Goal: Transaction & Acquisition: Purchase product/service

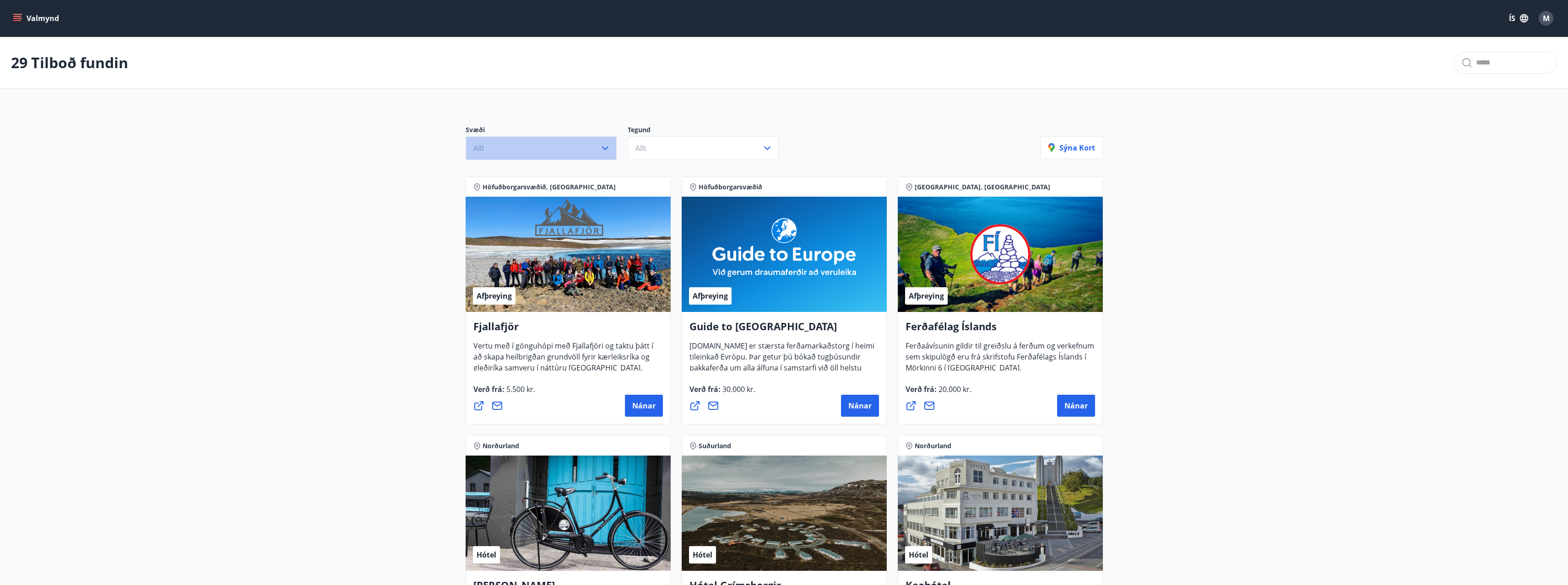
click at [607, 152] on icon "button" at bounding box center [605, 149] width 11 height 11
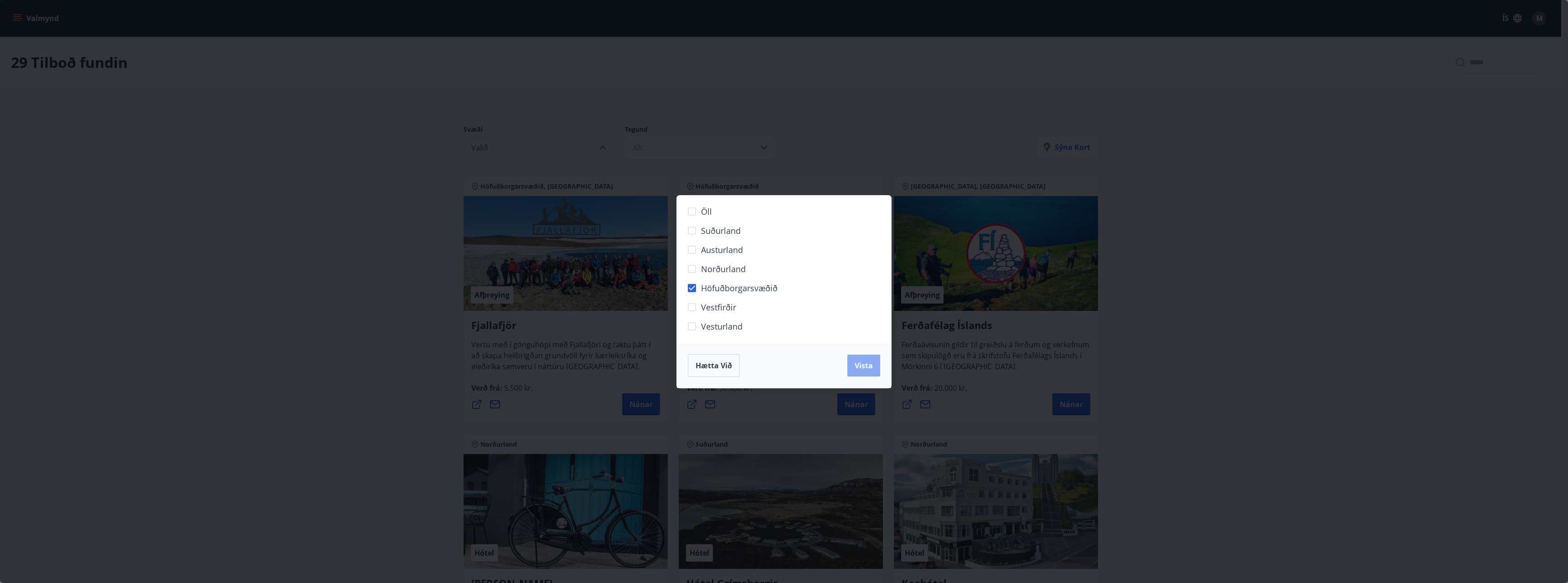
click at [868, 369] on span "Vista" at bounding box center [863, 366] width 18 height 10
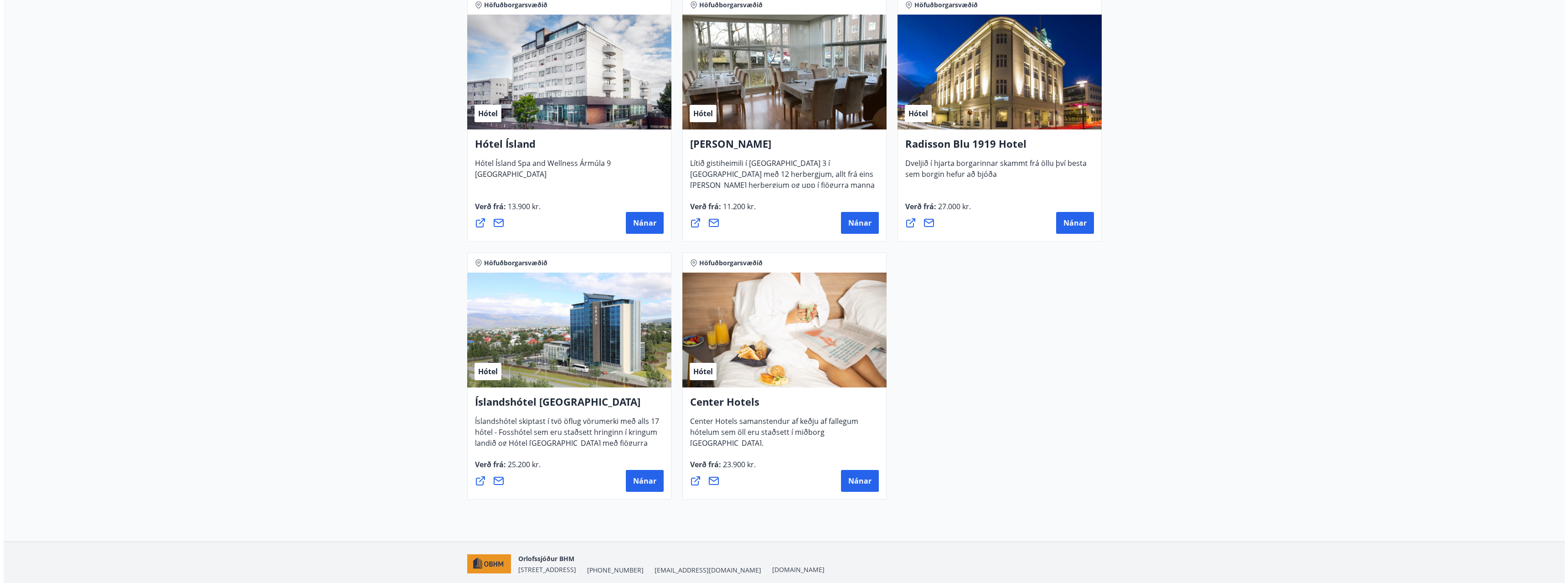
scroll to position [759, 0]
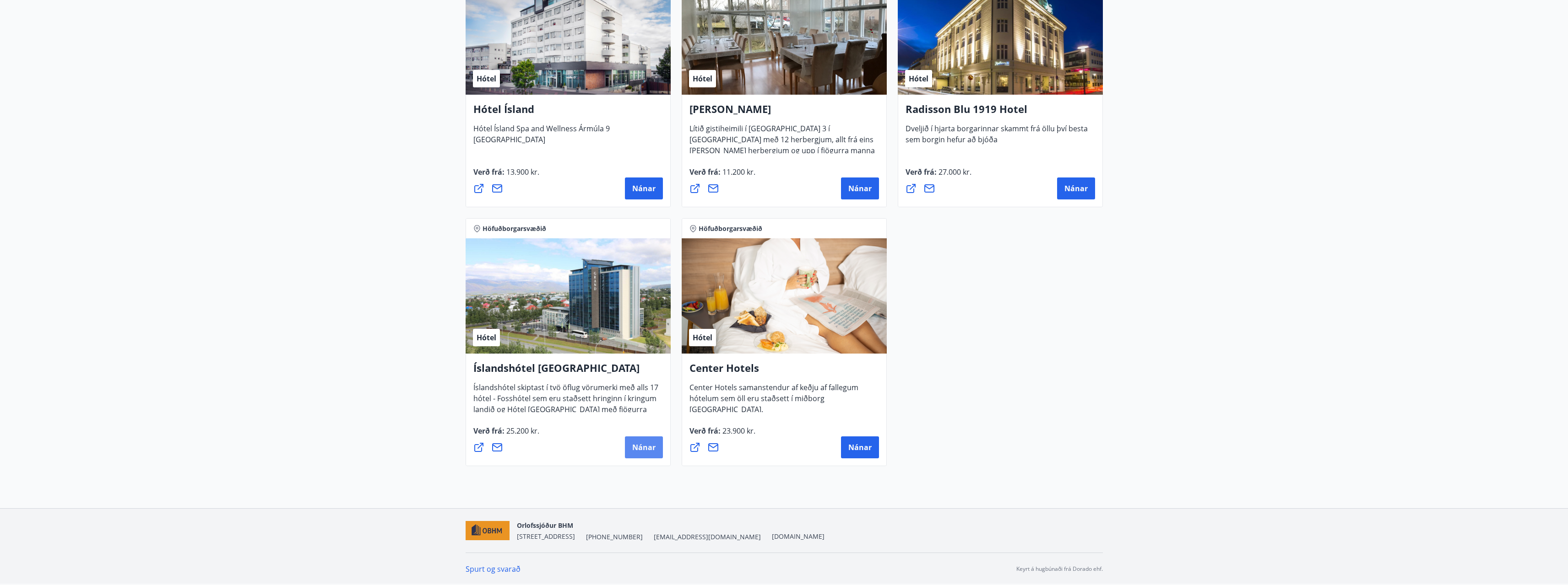
click at [647, 446] on span "Nánar" at bounding box center [644, 448] width 23 height 10
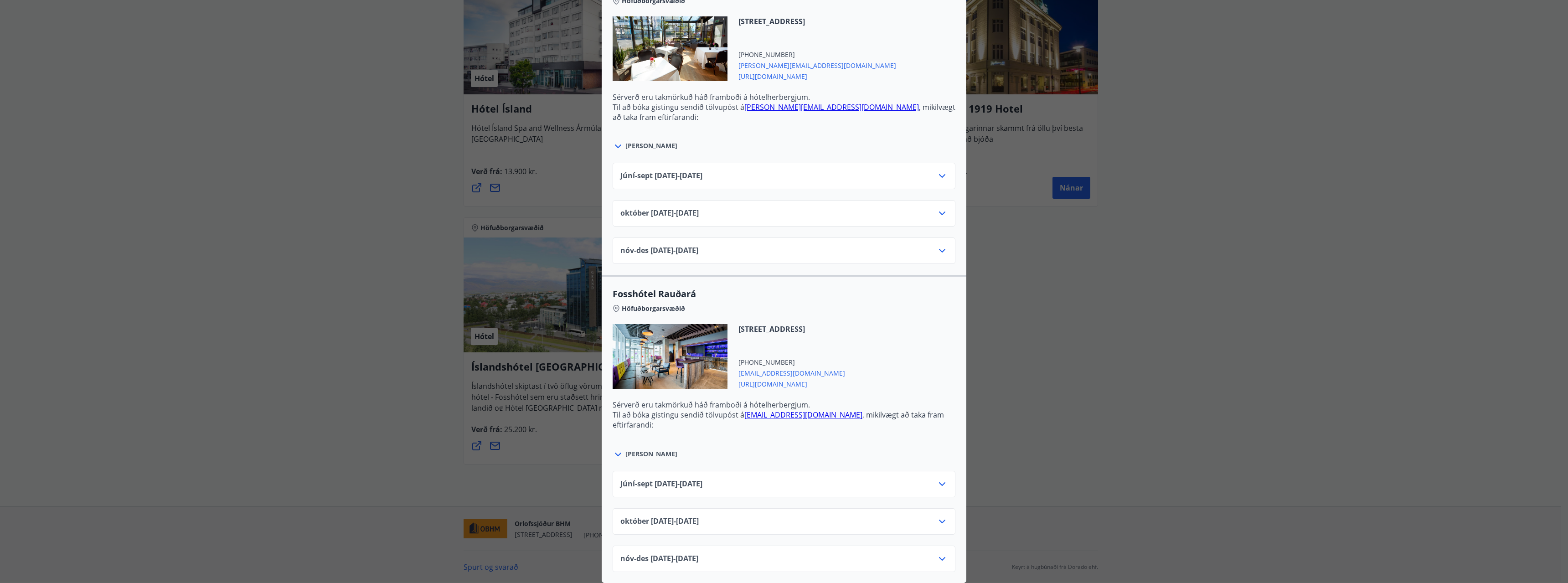
scroll to position [1903, 0]
click at [928, 480] on div "Júní-sept 01.06.25 - 30.09.25" at bounding box center [784, 487] width 327 height 18
click at [944, 479] on icon at bounding box center [942, 484] width 11 height 11
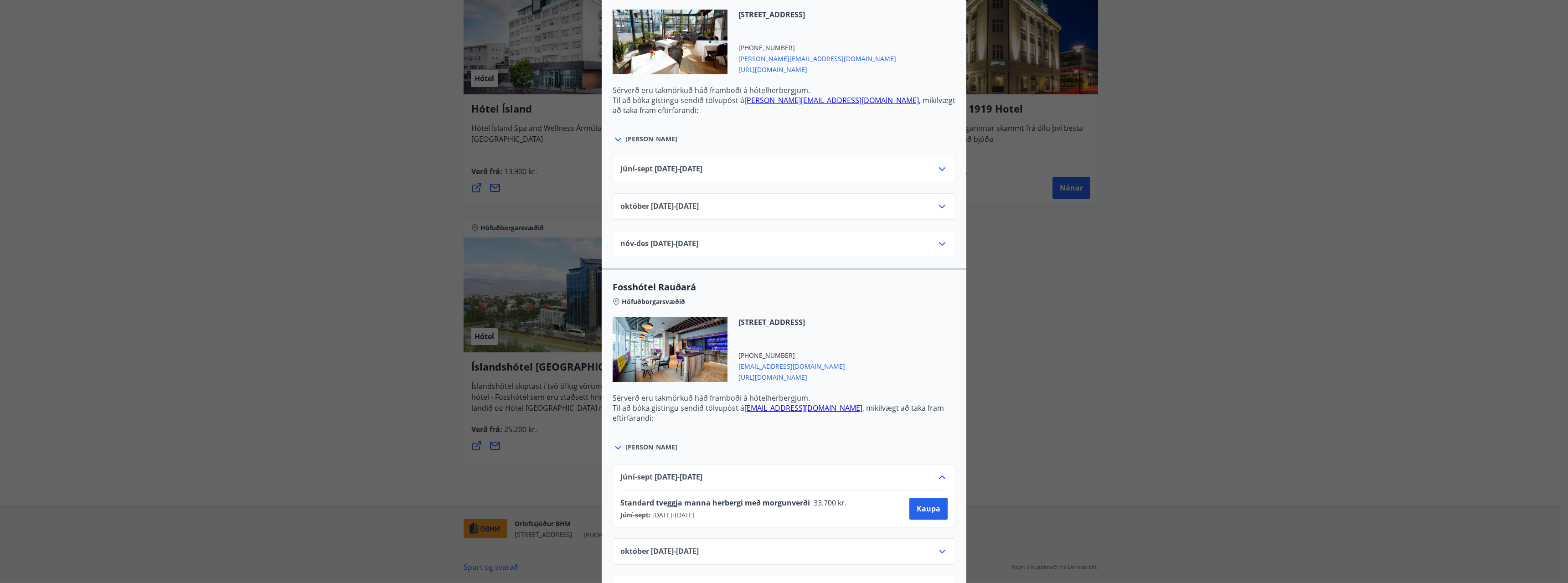
scroll to position [1940, 0]
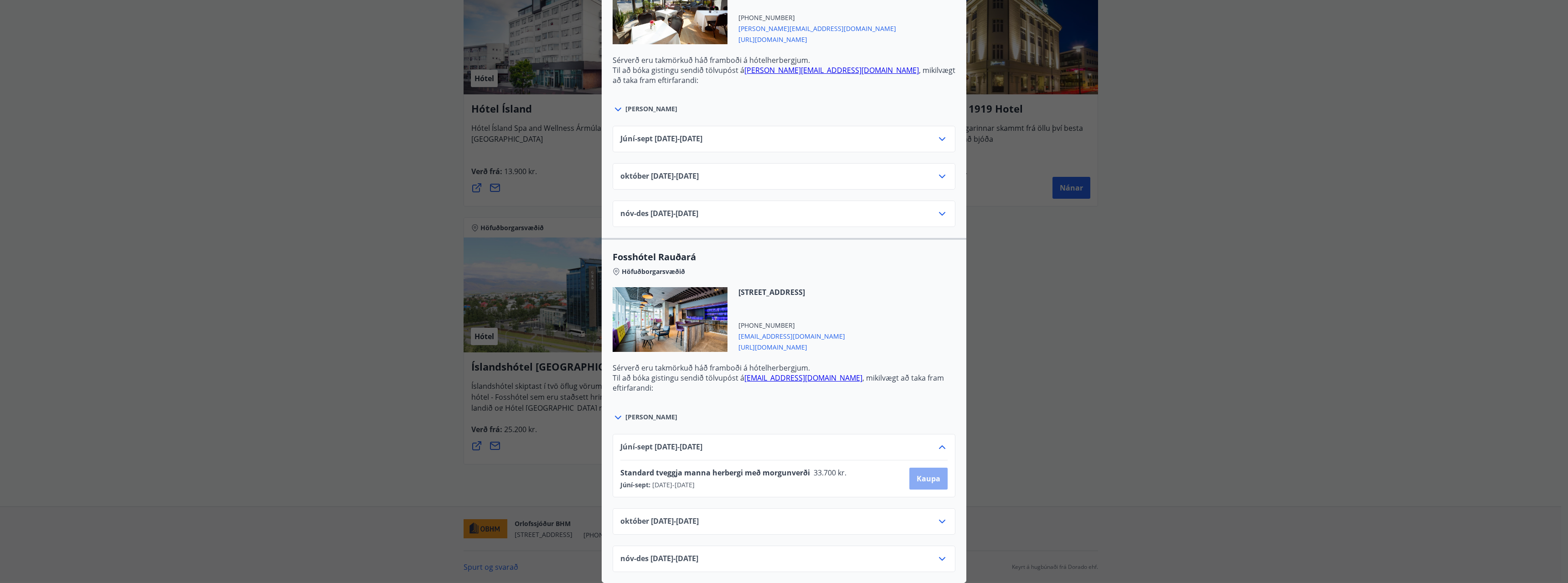
click at [917, 477] on span "Kaupa" at bounding box center [929, 479] width 24 height 10
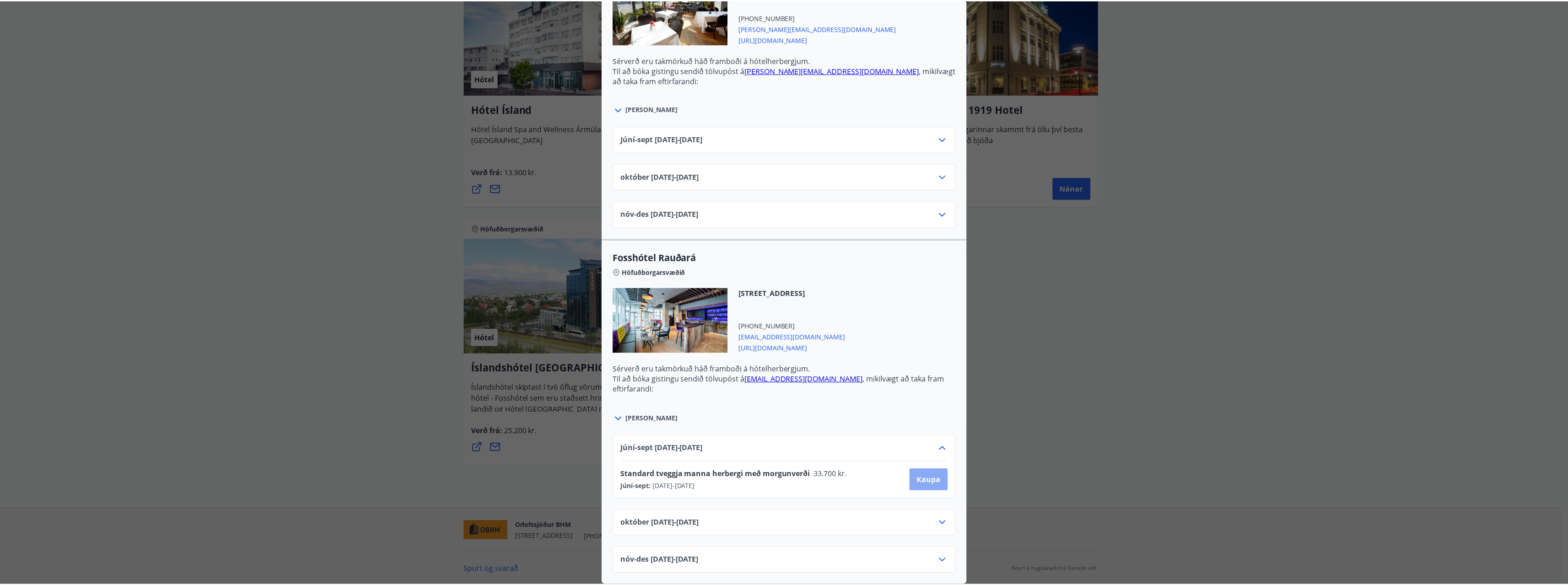
scroll to position [1, 0]
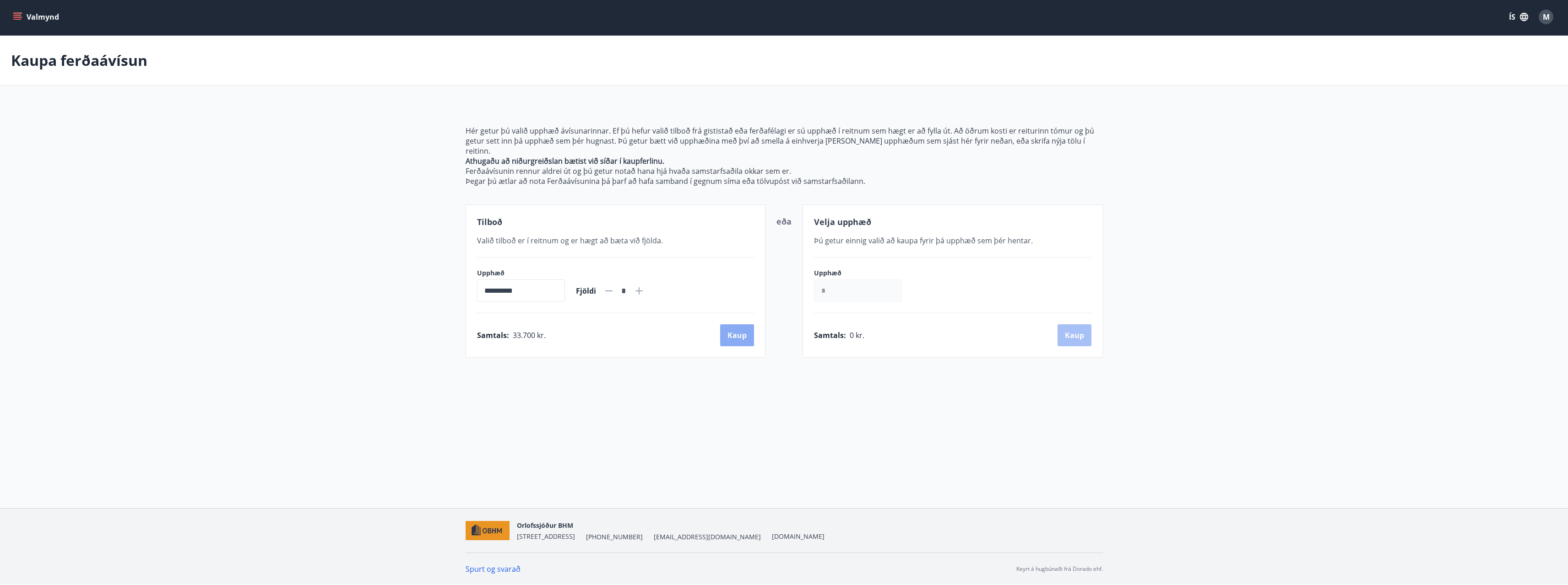
click at [736, 325] on button "Kaup" at bounding box center [737, 335] width 34 height 22
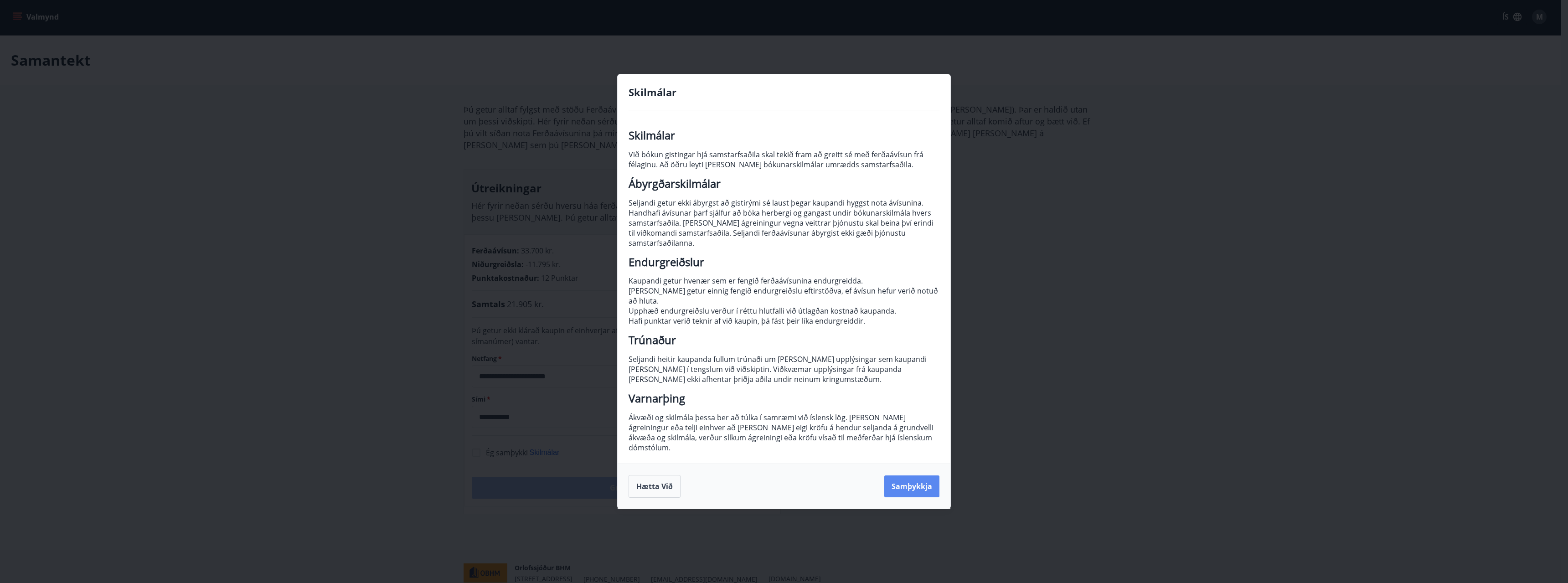
click at [898, 476] on button "Samþykkja" at bounding box center [912, 486] width 55 height 22
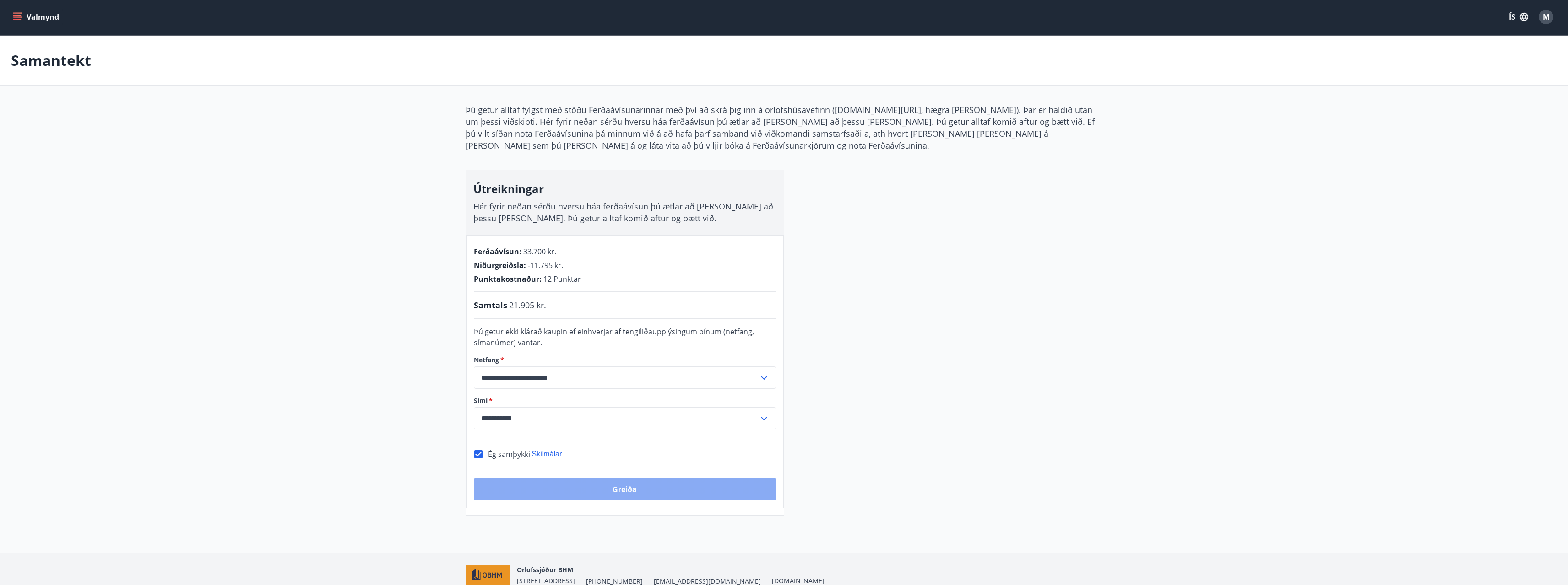
click at [645, 488] on button "Greiða" at bounding box center [625, 489] width 302 height 22
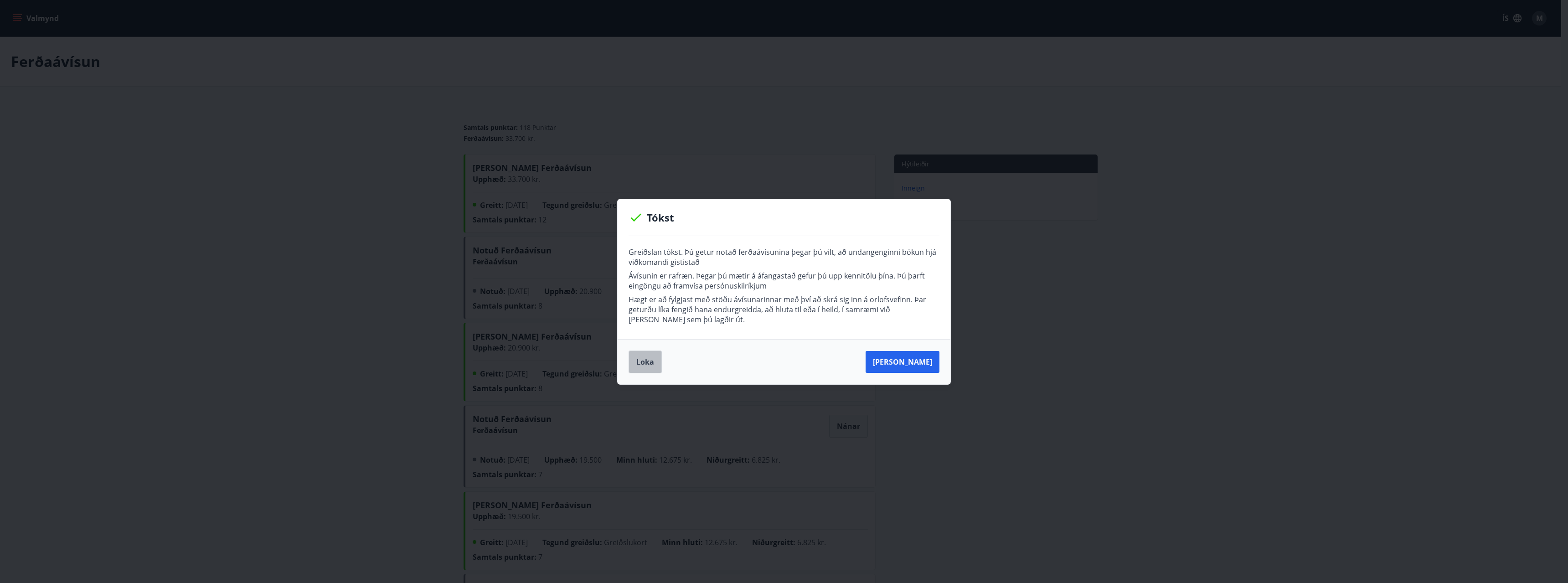
click at [653, 361] on button "Loka" at bounding box center [644, 362] width 33 height 22
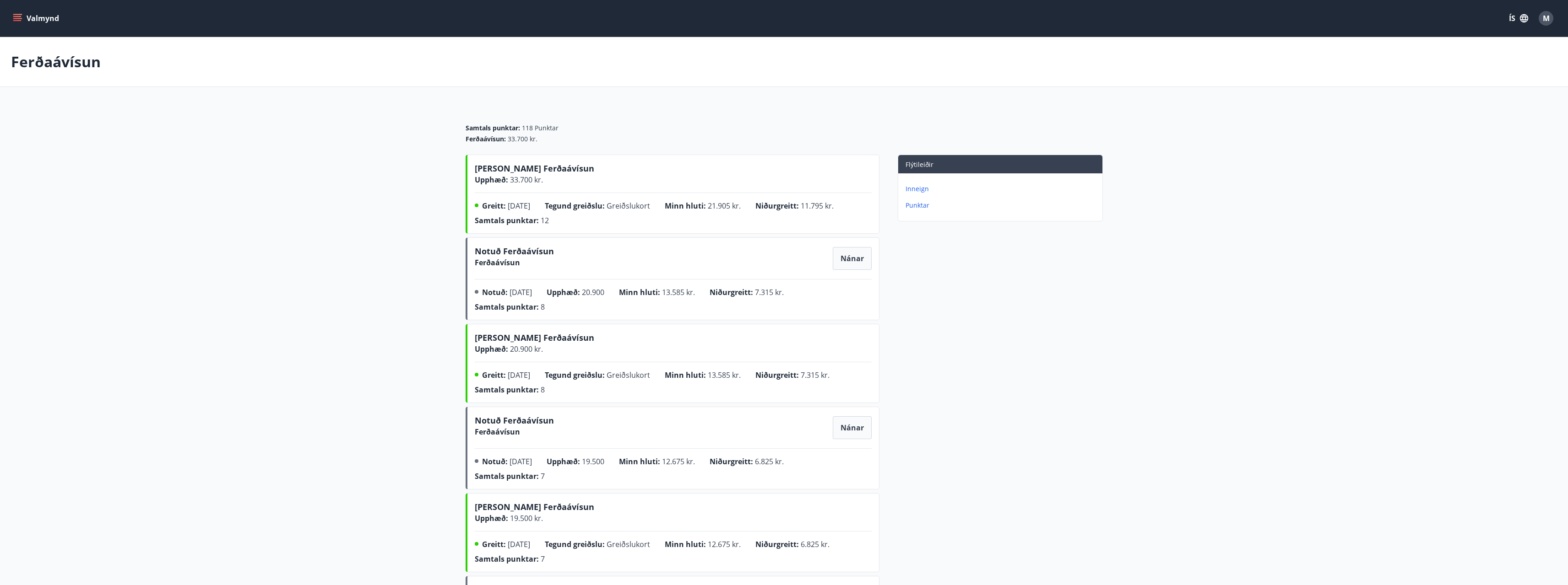
click at [919, 206] on p "Punktar" at bounding box center [1002, 205] width 193 height 9
click at [13, 18] on button "Valmynd" at bounding box center [37, 18] width 51 height 16
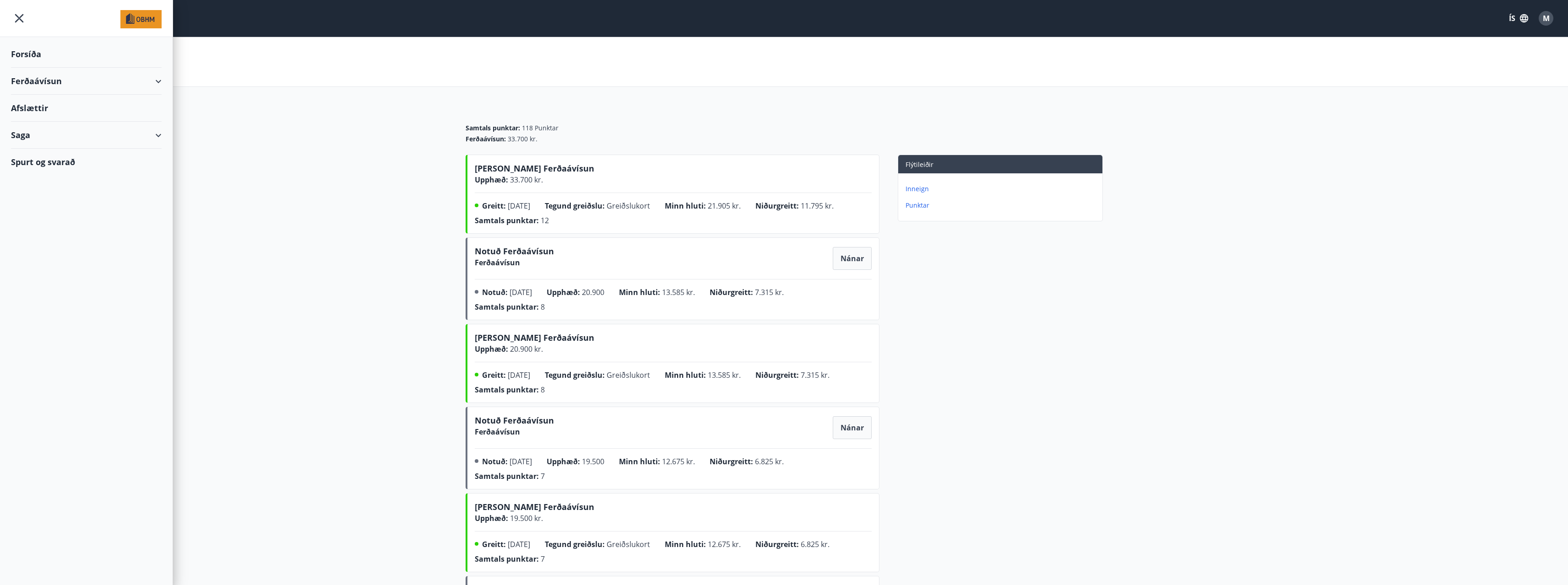
click at [34, 53] on div "Forsíða" at bounding box center [87, 54] width 151 height 27
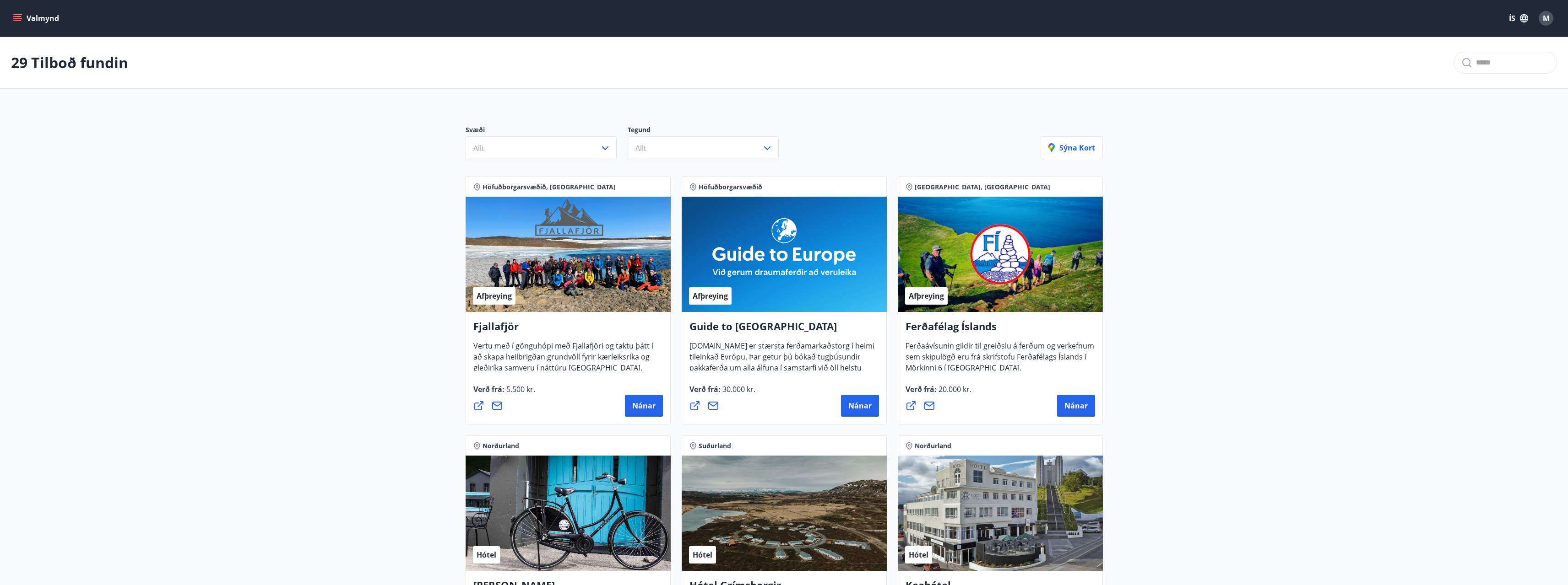
click at [13, 19] on icon "menu" at bounding box center [17, 18] width 9 height 9
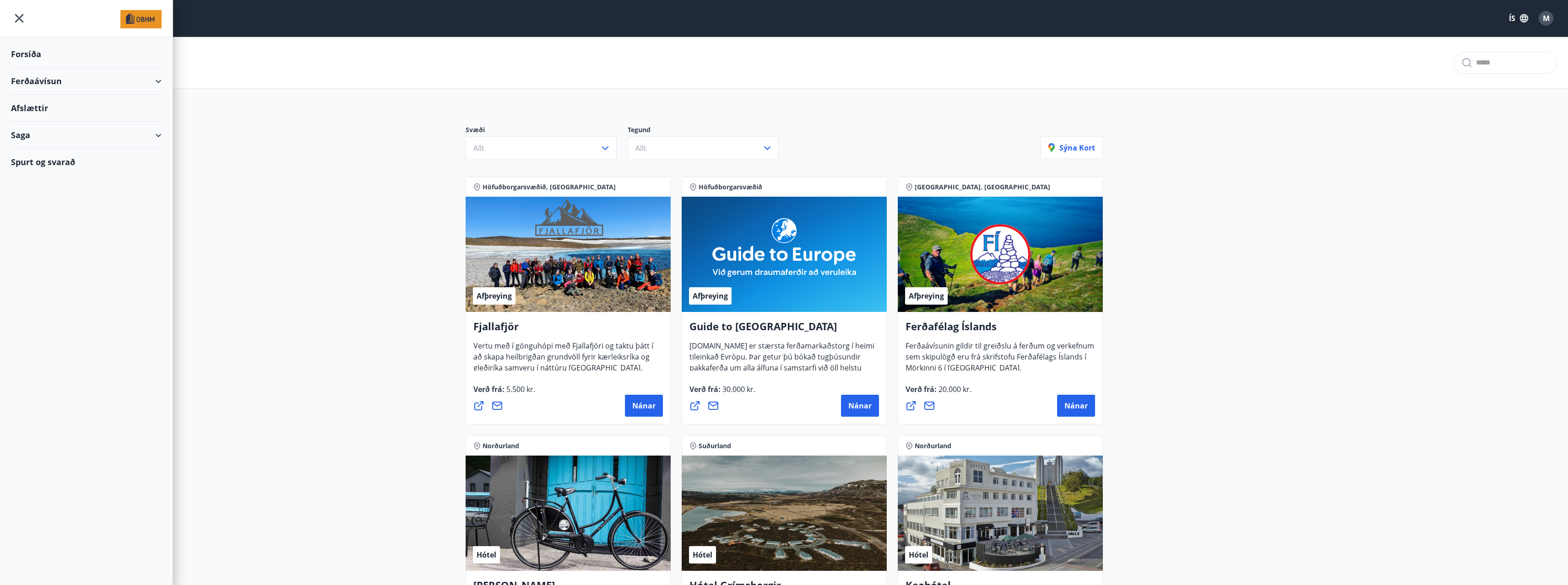
click at [127, 21] on img at bounding box center [141, 19] width 41 height 18
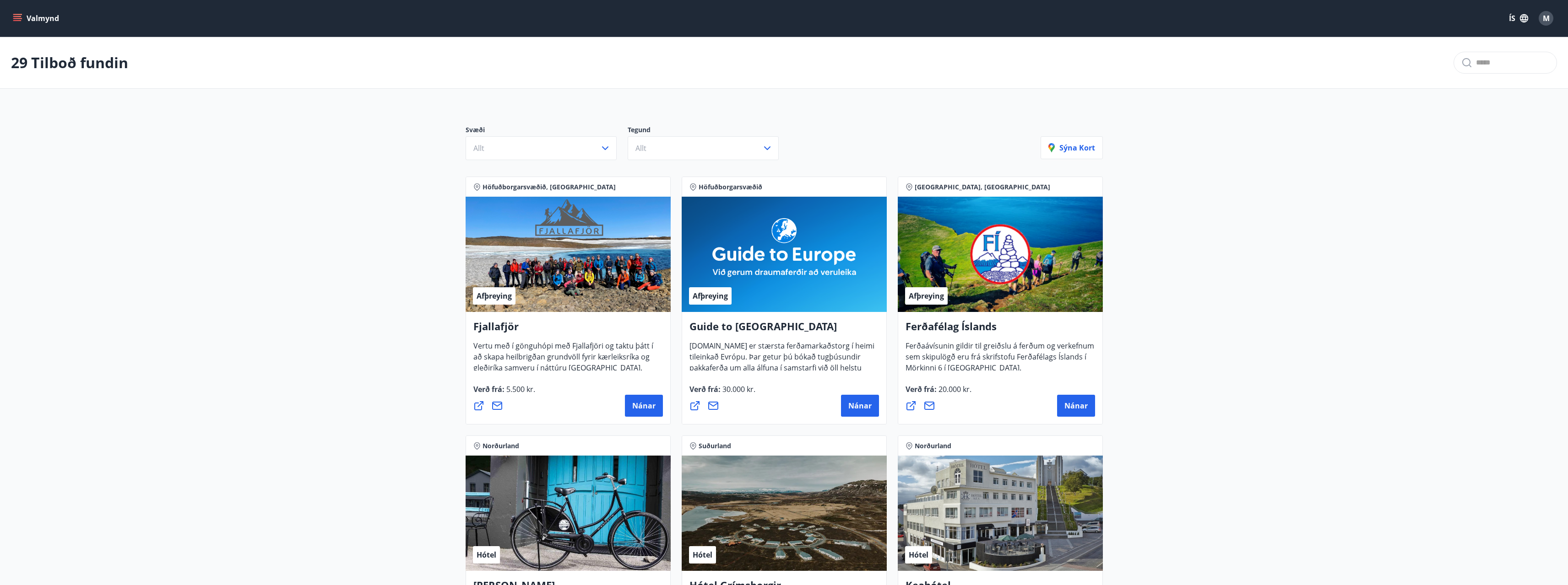
click at [1547, 16] on span "M" at bounding box center [1545, 18] width 7 height 10
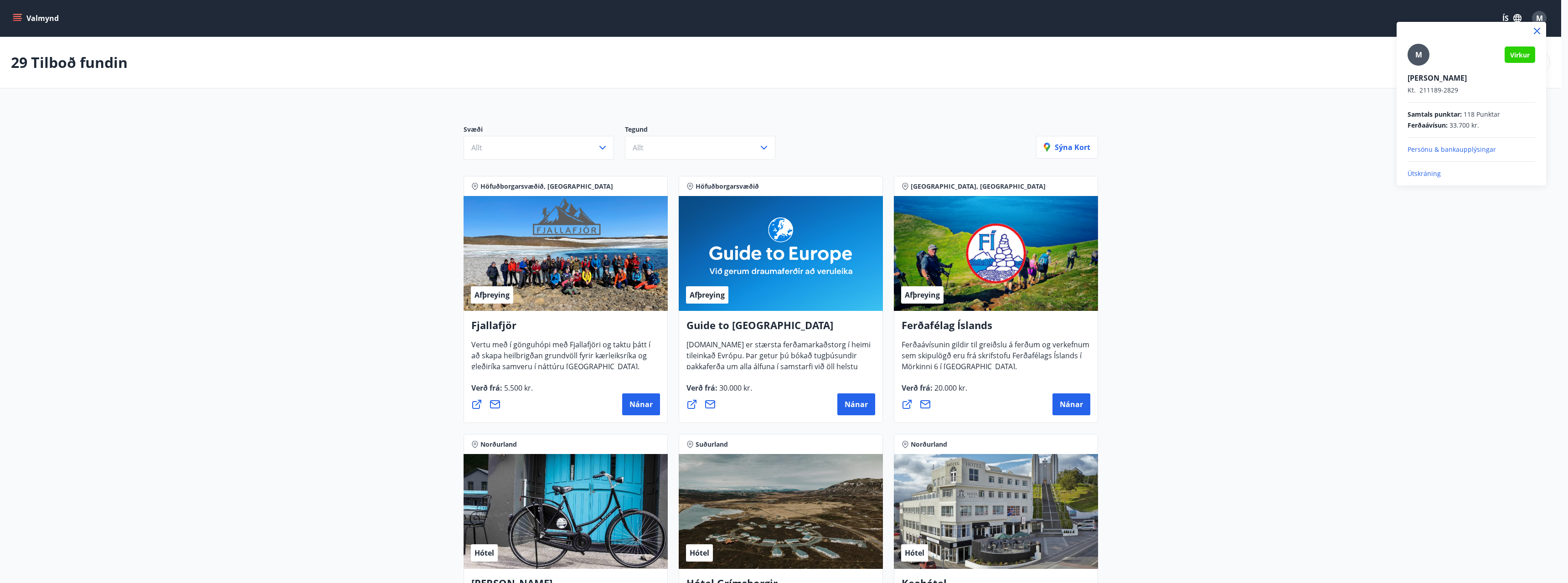
click at [1286, 189] on div at bounding box center [784, 291] width 1568 height 583
